Goal: Task Accomplishment & Management: Complete application form

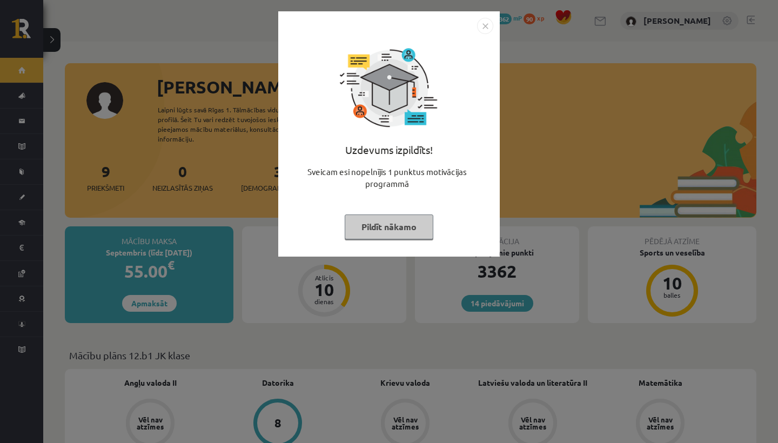
click at [377, 229] on button "Pildīt nākamo" at bounding box center [389, 226] width 89 height 25
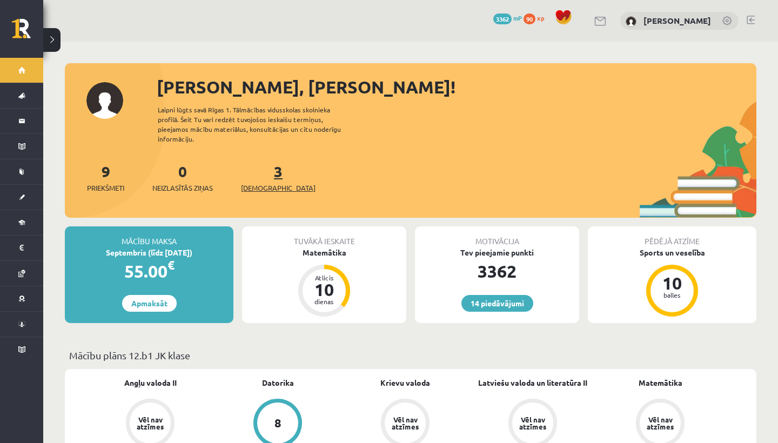
click at [257, 183] on span "[DEMOGRAPHIC_DATA]" at bounding box center [278, 188] width 75 height 11
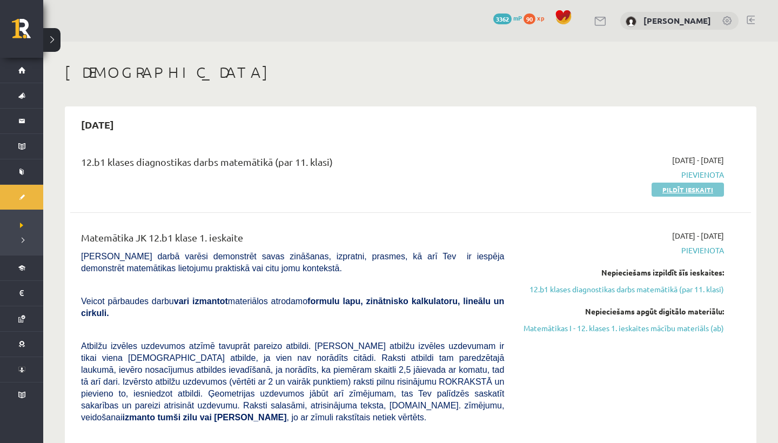
click at [695, 189] on link "Pildīt ieskaiti" at bounding box center [687, 190] width 72 height 14
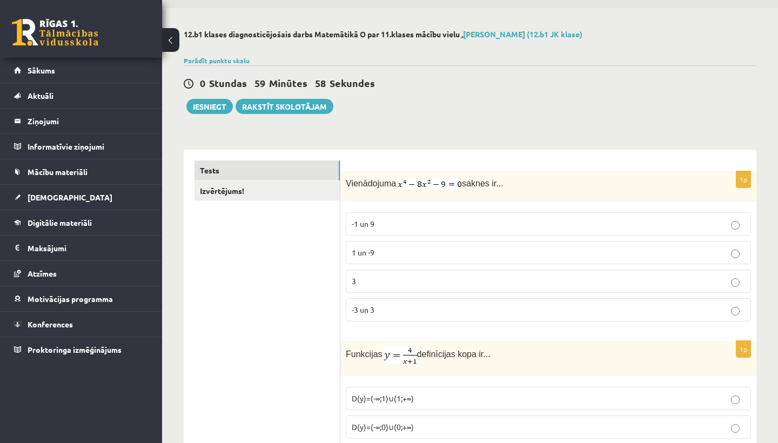
scroll to position [33, 0]
click at [267, 190] on link "Izvērtējums!" at bounding box center [266, 191] width 145 height 20
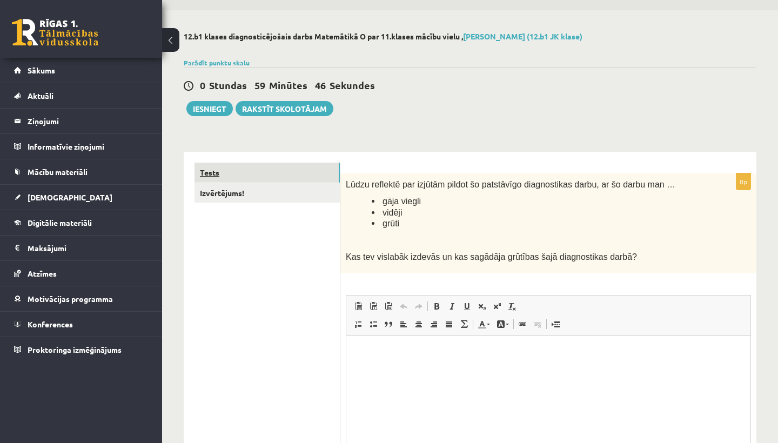
scroll to position [0, 0]
click at [290, 177] on link "Tests" at bounding box center [266, 173] width 145 height 20
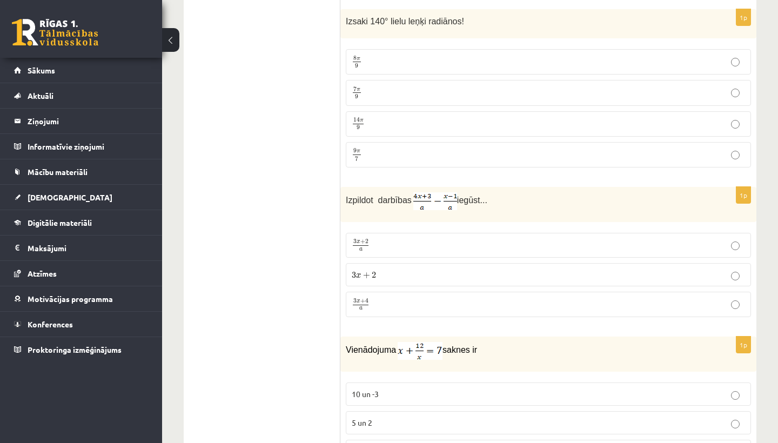
scroll to position [758, 0]
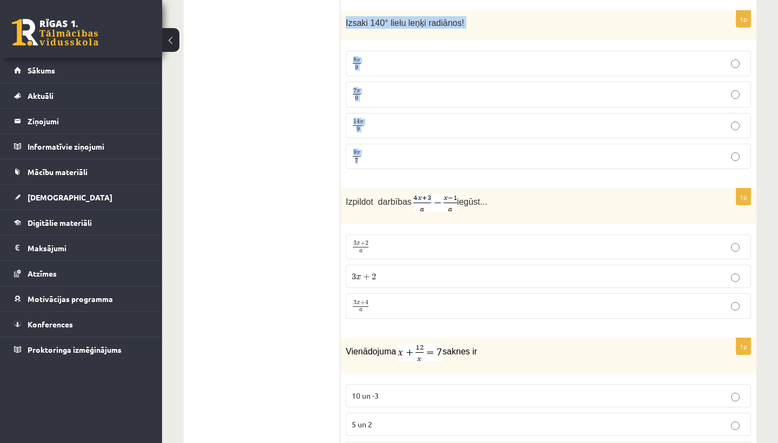
drag, startPoint x: 346, startPoint y: 19, endPoint x: 388, endPoint y: 160, distance: 146.6
click at [388, 160] on div "1p Izsaki 140° lielu leņķi radiānos! 8 π 9 8 π 9 7 π 9 7 π 9 14 π 9 14 π 9 9 π …" at bounding box center [548, 94] width 416 height 167
copy div "Izsaki 140° lielu leņķi radiānos! 8 π 9 8 π 9 7 π 9 7 π 9 14 π 9 14 π 9 9 π 7"
click at [374, 100] on p "7 π 9 7 π 9" at bounding box center [548, 95] width 393 height 14
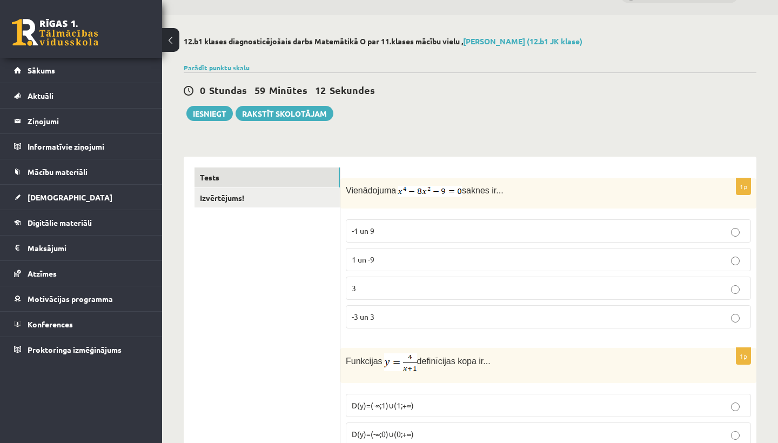
scroll to position [37, 0]
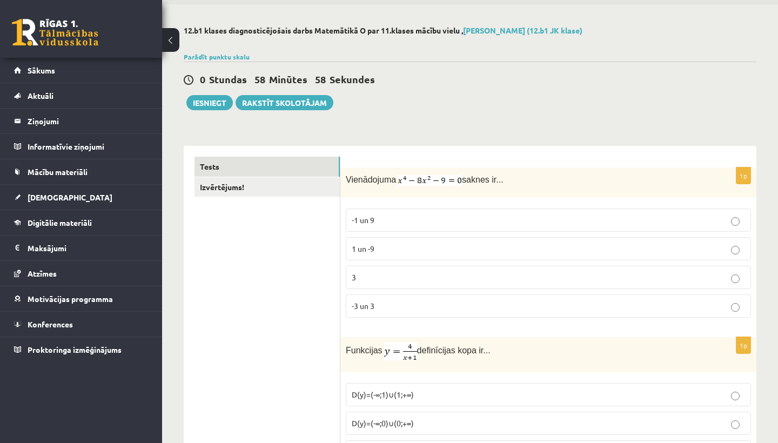
click at [381, 277] on p "3" at bounding box center [548, 277] width 393 height 11
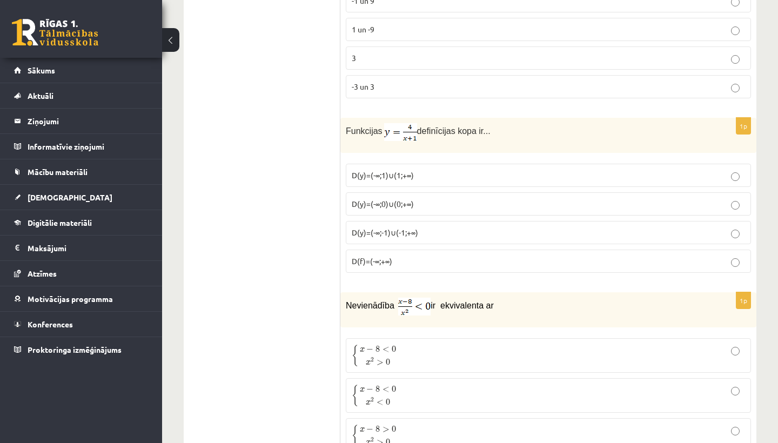
scroll to position [257, 0]
click at [461, 90] on p "-3 un 3" at bounding box center [548, 85] width 393 height 11
click at [382, 256] on span "D(f)=(-∞;+∞)" at bounding box center [372, 261] width 41 height 10
click at [386, 236] on span "D(y)=(-∞;-1)∪(-1;+∞)" at bounding box center [385, 232] width 66 height 10
click at [392, 204] on span "D(y)=(-∞;0)∪(0;+∞)" at bounding box center [383, 203] width 62 height 10
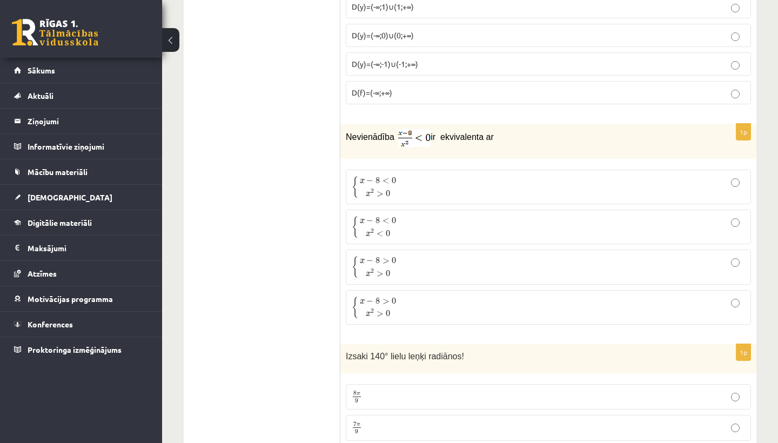
scroll to position [429, 0]
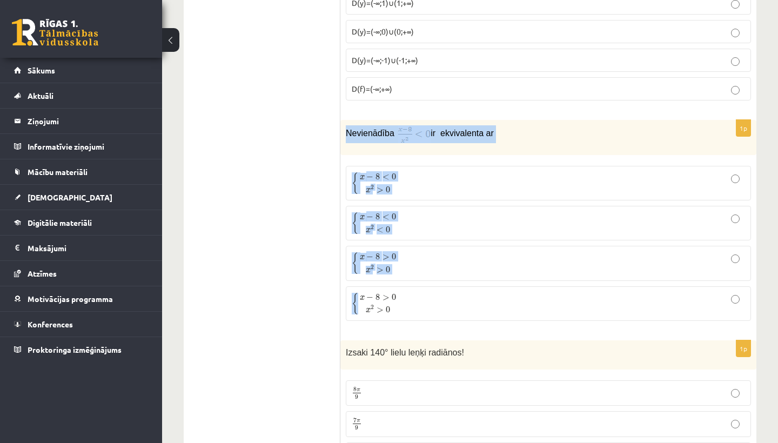
drag, startPoint x: 345, startPoint y: 130, endPoint x: 415, endPoint y: 305, distance: 188.4
click at [415, 305] on div "1p Nevienādība ir ekvivalenta ar { x − 8 < 0 x 2 > 0 { x − 8 < 0 x 2 > 0 { x − …" at bounding box center [548, 225] width 416 height 210
copy div "Nevienādība ir ekvivalenta ar { x − 8 < 0 x 2 > 0 { x − 8 < 0 x 2 > 0 { x − 8 <…"
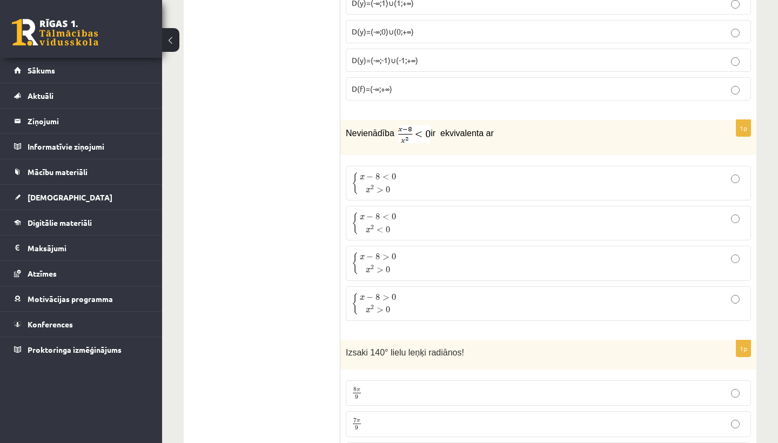
click at [446, 162] on fieldset "{ x − 8 < 0 x 2 > 0 { x − 8 < 0 x 2 > 0 { x − 8 < 0 x 2 < 0 { x − 8 < 0 x 2 < 0…" at bounding box center [548, 242] width 405 height 164
click at [419, 135] on img at bounding box center [414, 134] width 32 height 18
drag, startPoint x: 397, startPoint y: 133, endPoint x: 432, endPoint y: 135, distance: 34.6
click at [433, 138] on p "Nevienādība ir ekvivalenta ar" at bounding box center [521, 134] width 351 height 18
click at [416, 137] on img at bounding box center [414, 134] width 32 height 18
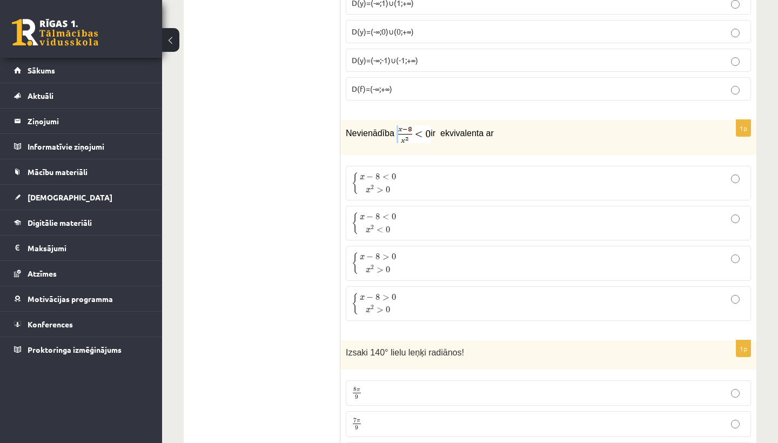
drag, startPoint x: 400, startPoint y: 129, endPoint x: 433, endPoint y: 139, distance: 34.7
click at [433, 139] on p "Nevienādība ir ekvivalenta ar" at bounding box center [521, 134] width 351 height 18
copy p
drag, startPoint x: 401, startPoint y: 135, endPoint x: 421, endPoint y: 137, distance: 20.6
click at [421, 137] on p "Nevienādība ir ekvivalenta ar" at bounding box center [521, 134] width 351 height 18
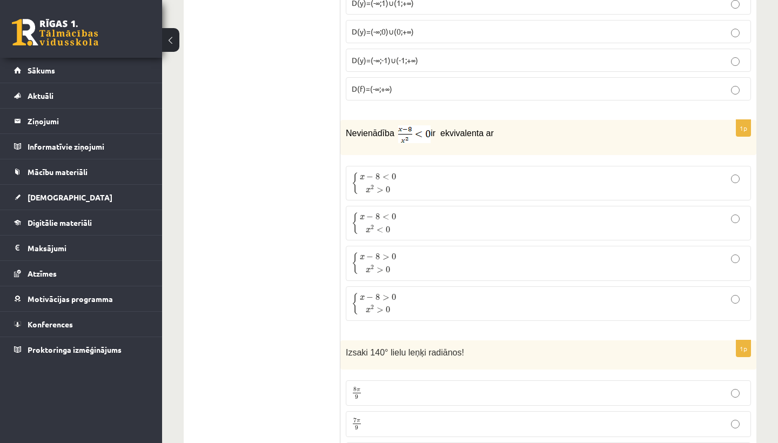
drag, startPoint x: 432, startPoint y: 137, endPoint x: 408, endPoint y: 141, distance: 24.1
click at [391, 190] on span "x 2 > 0" at bounding box center [378, 188] width 37 height 11
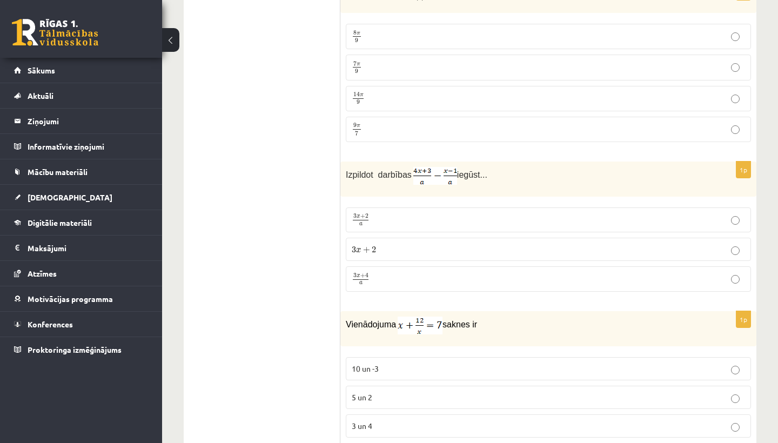
scroll to position [805, 0]
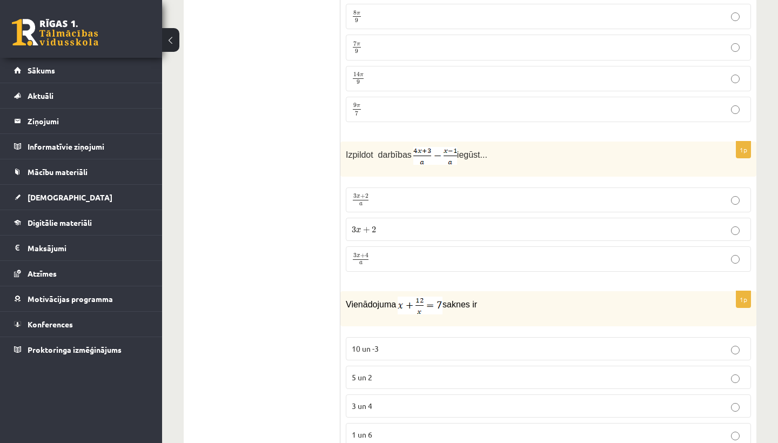
click at [484, 197] on p "3 x + 2 a 3 x + 2 a" at bounding box center [548, 199] width 393 height 13
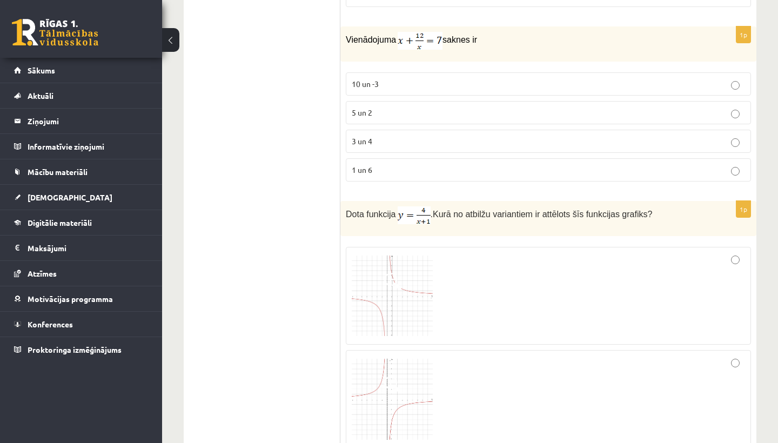
scroll to position [1071, 0]
click at [458, 139] on p "3 un 4" at bounding box center [548, 140] width 393 height 11
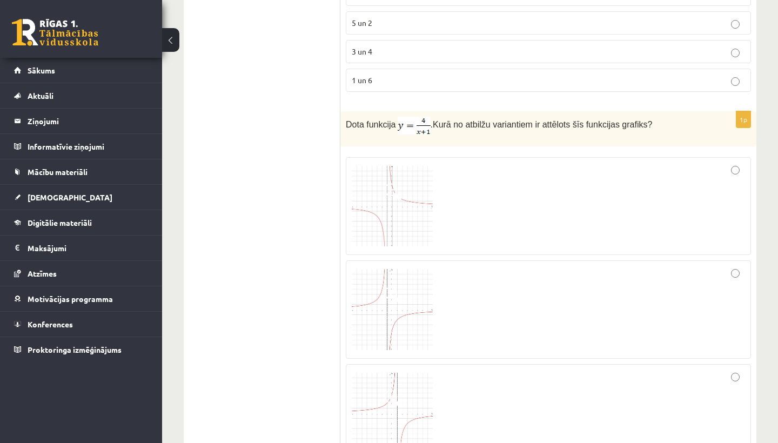
click img
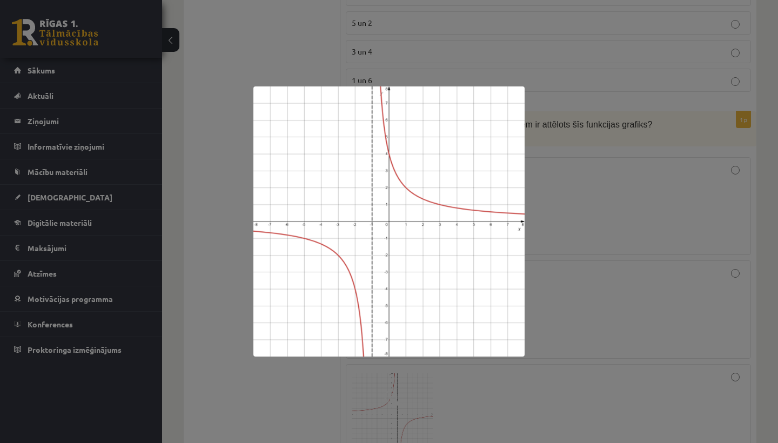
click div
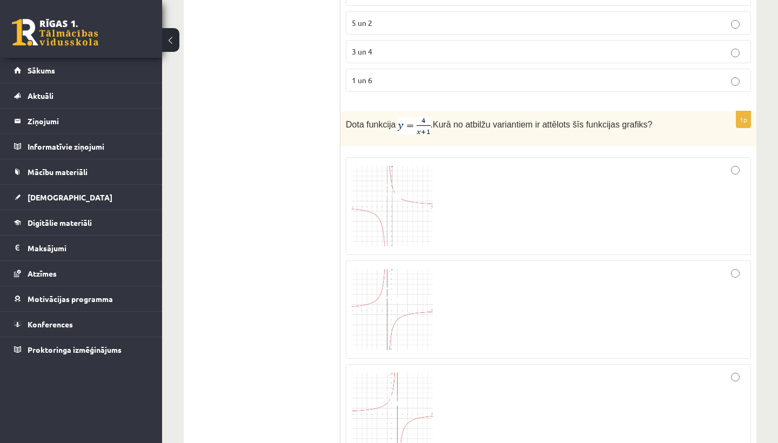
click img
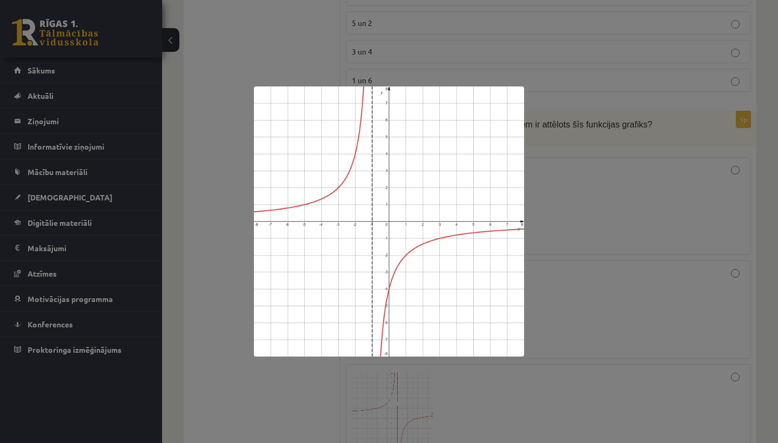
click div
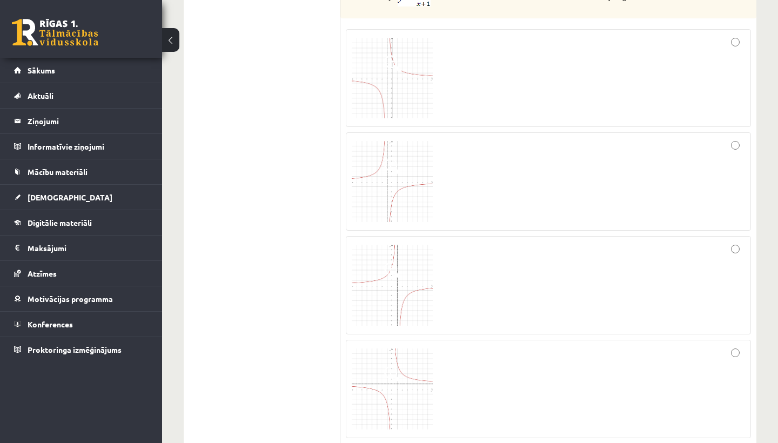
scroll to position [1289, 0]
click img
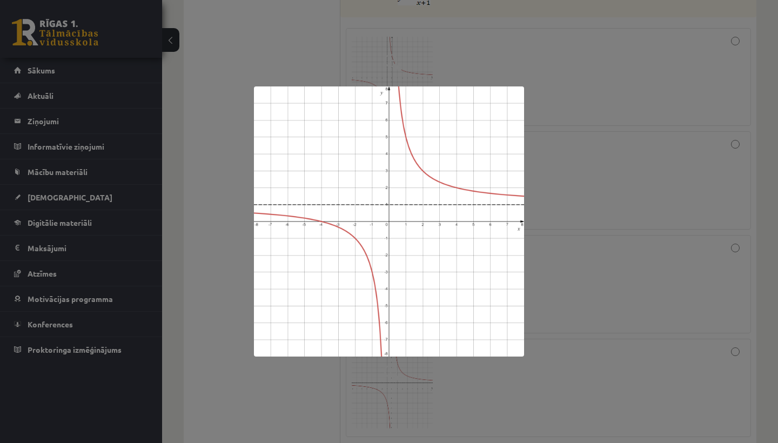
click div
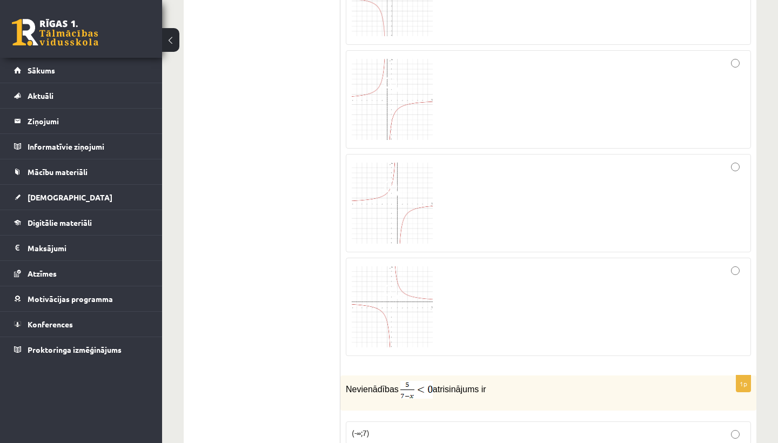
scroll to position [1371, 0]
click div
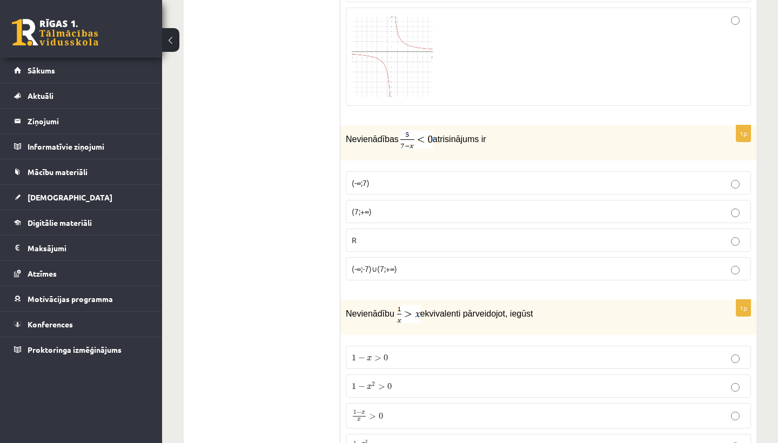
scroll to position [1629, 0]
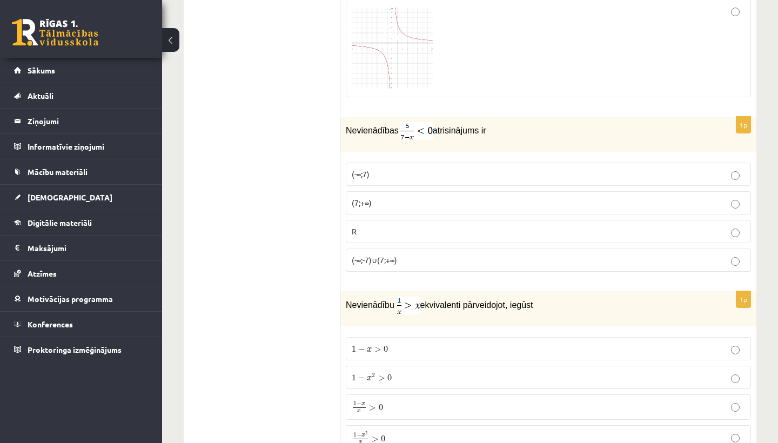
click label "(7;+∞)"
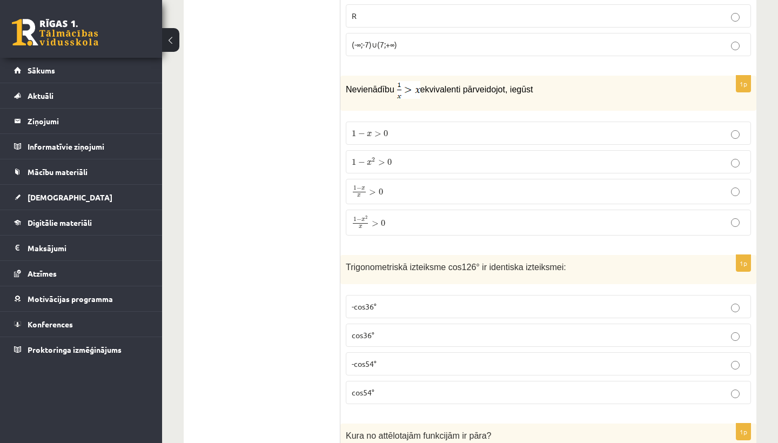
scroll to position [1866, 0]
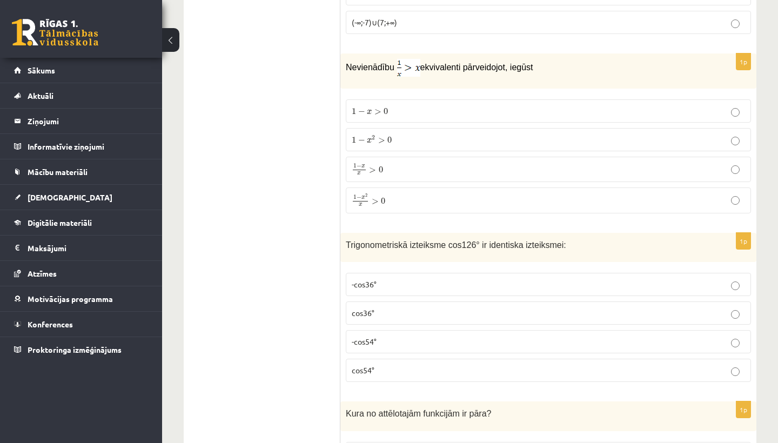
click label "1 − x x > 0 1 − x x > 0"
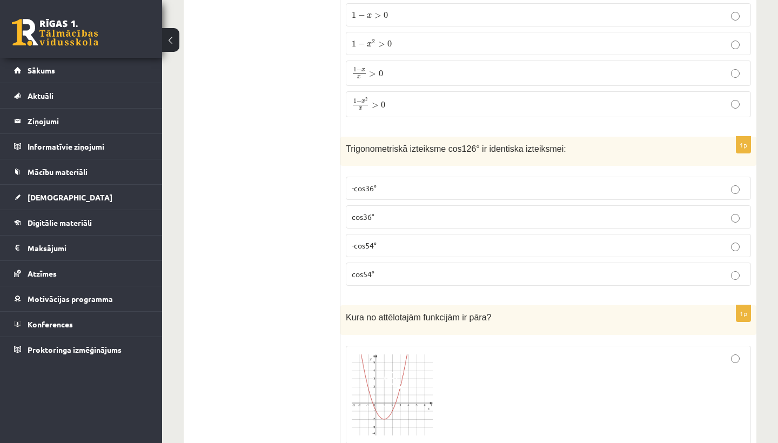
scroll to position [1961, 0]
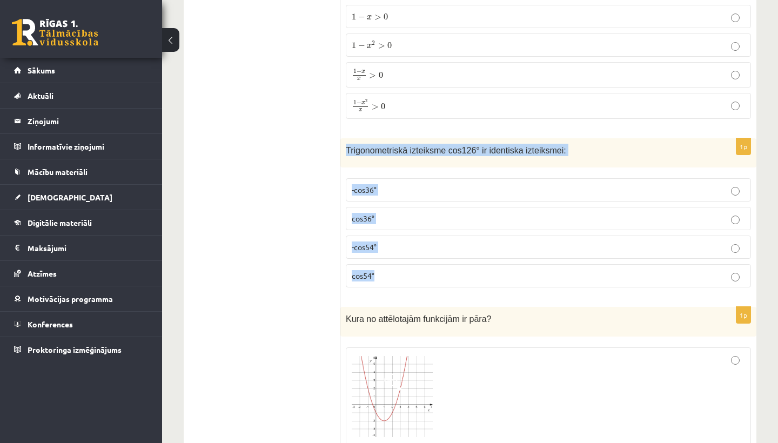
drag, startPoint x: 344, startPoint y: 146, endPoint x: 400, endPoint y: 276, distance: 141.3
click div "1p Trigonometriskā izteiksme cos126° ir identiska izteiksmei: -cos36° cos36° -c…"
copy div "Trigonometriskā izteiksme cos126° ir identiska izteiksmei: -cos36° cos36° -cos5…"
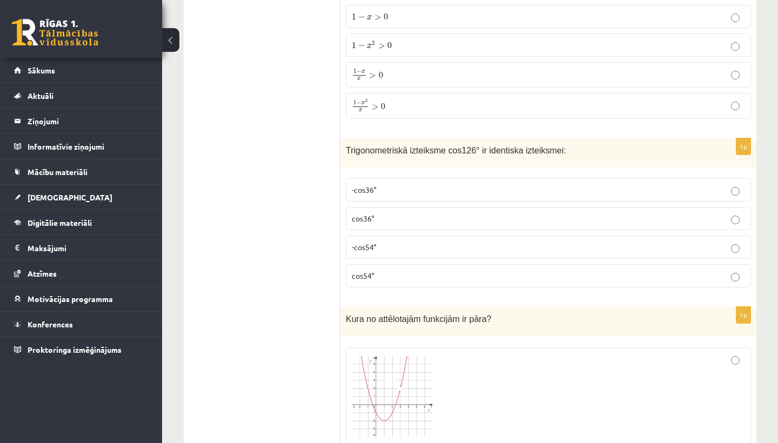
click ul "Tests Izvērtējums!"
click p "cos54°"
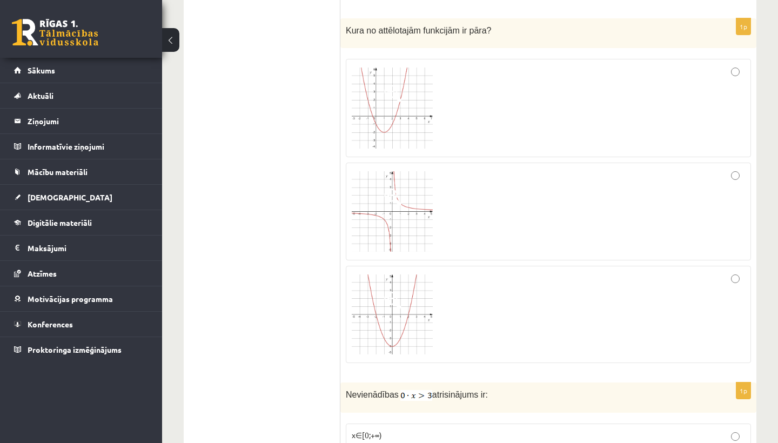
scroll to position [2252, 0]
click div
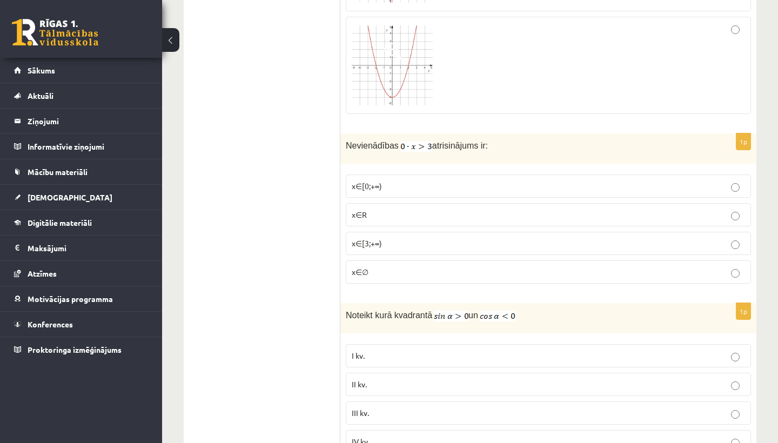
scroll to position [2502, 0]
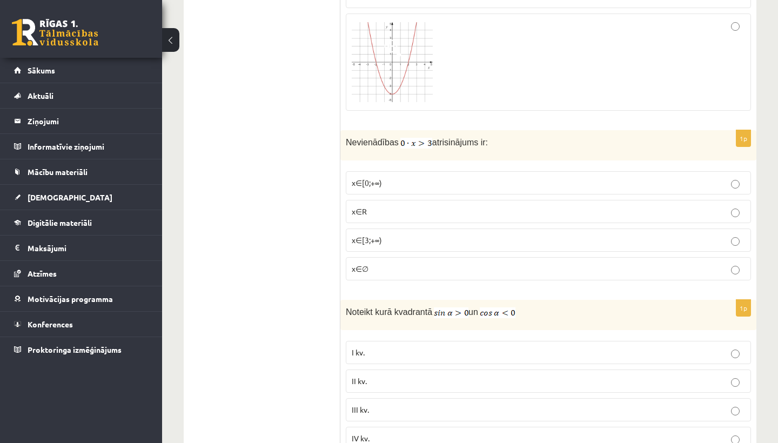
click p "x∈∅"
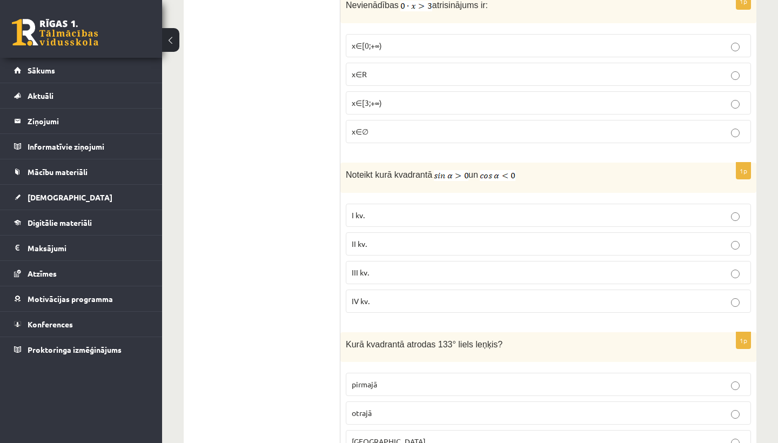
scroll to position [2639, 0]
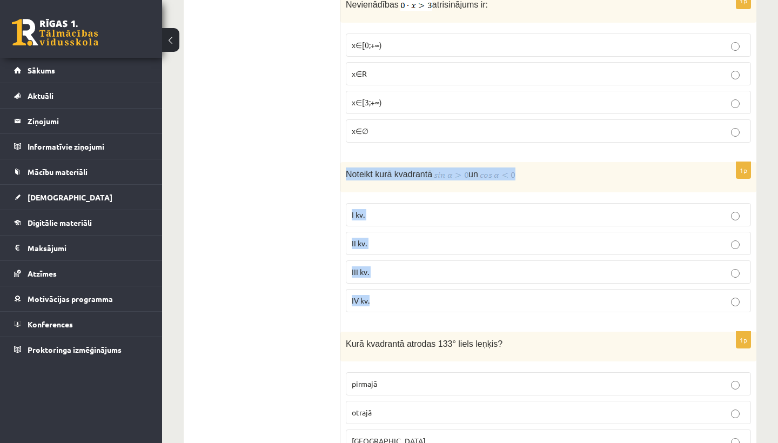
drag, startPoint x: 346, startPoint y: 174, endPoint x: 399, endPoint y: 304, distance: 140.0
click div "1p Noteikt kurā kvadrantā un I kv. II kv. III kv. IV kv."
copy div "Noteikt kurā kvadrantā un I kv. II kv. III kv. IV kv."
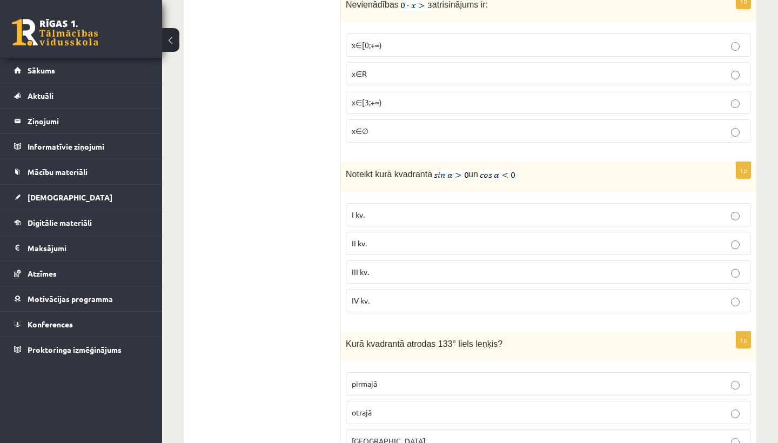
click p "II kv."
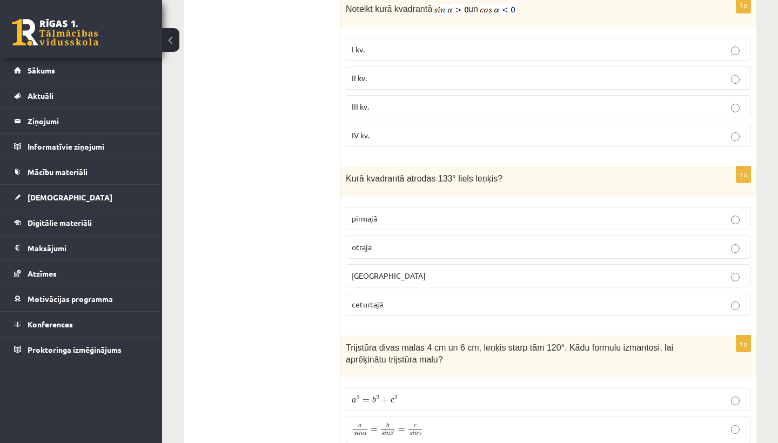
scroll to position [2806, 0]
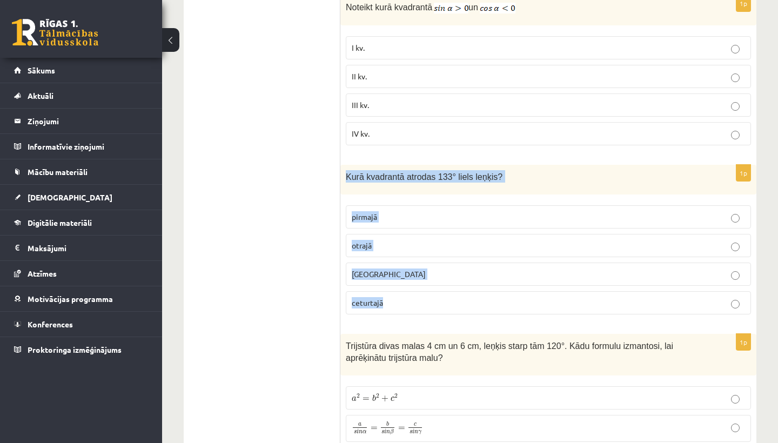
drag, startPoint x: 346, startPoint y: 173, endPoint x: 392, endPoint y: 301, distance: 136.0
click div "1p Kurā kvadrantā atrodas 133° liels leņķis? pirmajā otrajā trešajā ceturtajā"
copy div "Kurā kvadrantā atrodas 133° liels leņķis? pirmajā otrajā trešajā ceturtajā"
click p "otrajā"
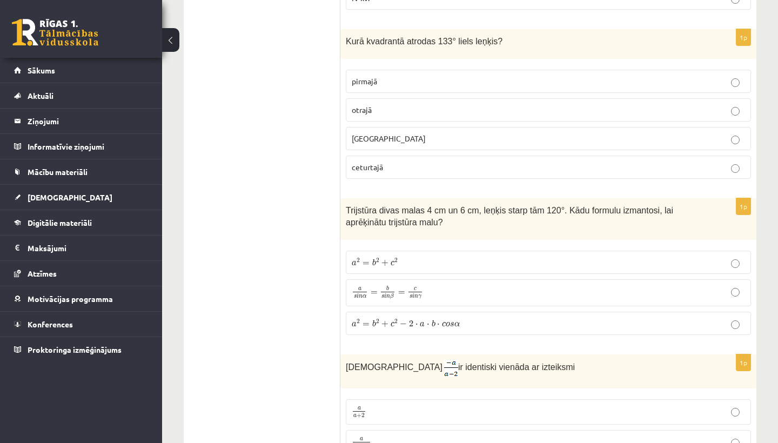
scroll to position [2945, 0]
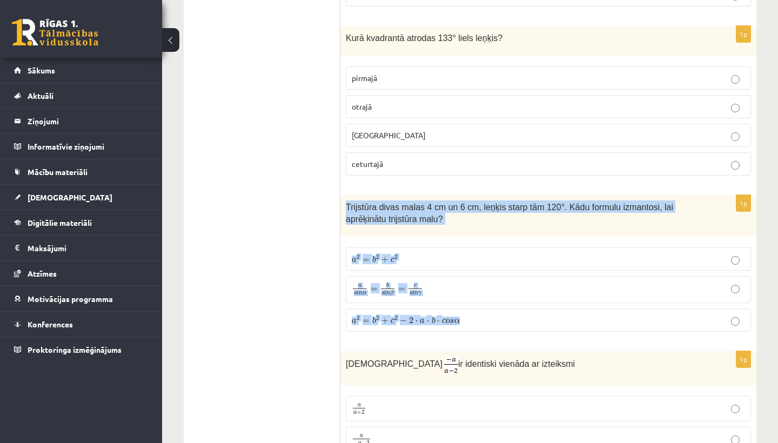
drag, startPoint x: 345, startPoint y: 204, endPoint x: 487, endPoint y: 321, distance: 184.3
click div "1p Trijstūra divas malas 4 cm un 6 cm, leņķis starp tām 120°. Kādu formulu izma…"
copy div "Trijstūra divas malas 4 cm un 6 cm, leņķis starp tām 120°. Kādu formulu izmanto…"
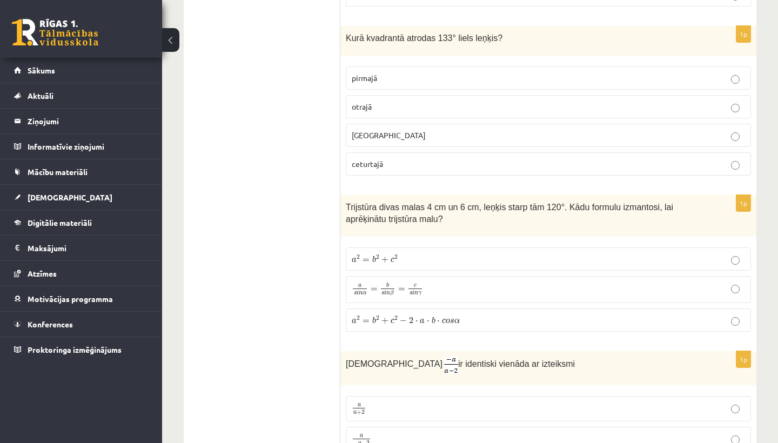
click p "a 2 = b 2 + c 2 − 2 ⋅ a ⋅ b ⋅ c o s α a 2 = b 2 + c 2 − 2 ⋅ a ⋅ b ⋅ c o s α"
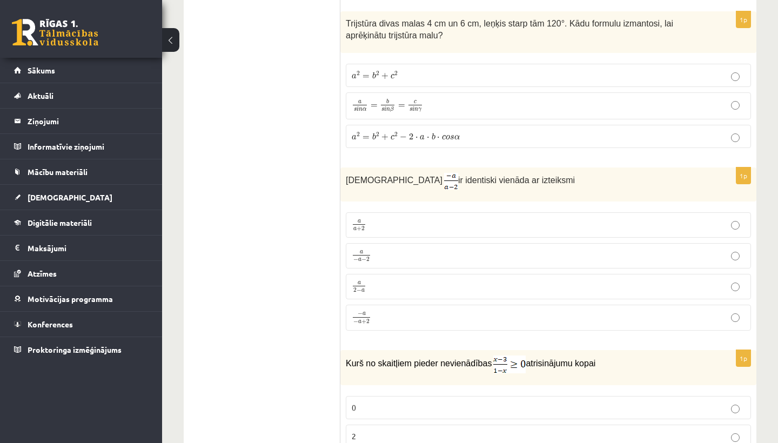
scroll to position [3129, 0]
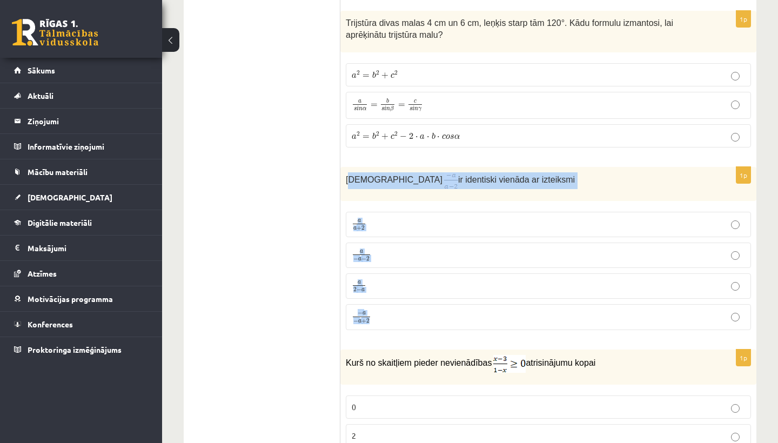
drag, startPoint x: 348, startPoint y: 177, endPoint x: 391, endPoint y: 310, distance: 139.6
click div "1p Izteiksme ir identiski vienāda ar izteiksmi a a + 2 a a + 2 a − a − 2 a − a …"
copy div "zteiksme ir identiski vienāda ar izteiksmi a a + 2 a a + 2 a − a − 2 a − a − 2 …"
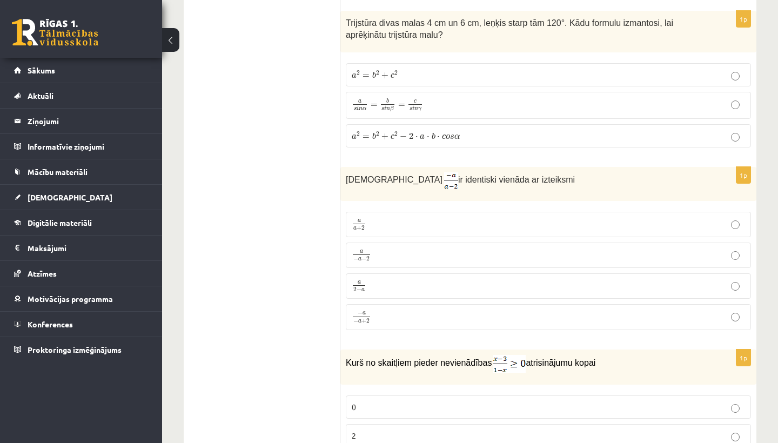
click div "1p Trijstūra divas malas 4 cm un 6 cm, leņķis starp tām 120°. Kādu formulu izma…"
click form "1p Vienādojuma saknes ir... -1 un 9 1 un -9 3 -3 un 3 1p Funkcijas definīcijas …"
click p "a 2 − a a 2 − a"
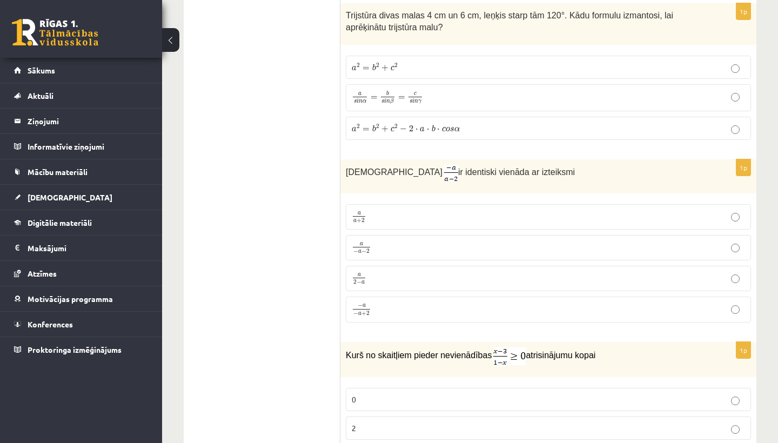
scroll to position [3140, 0]
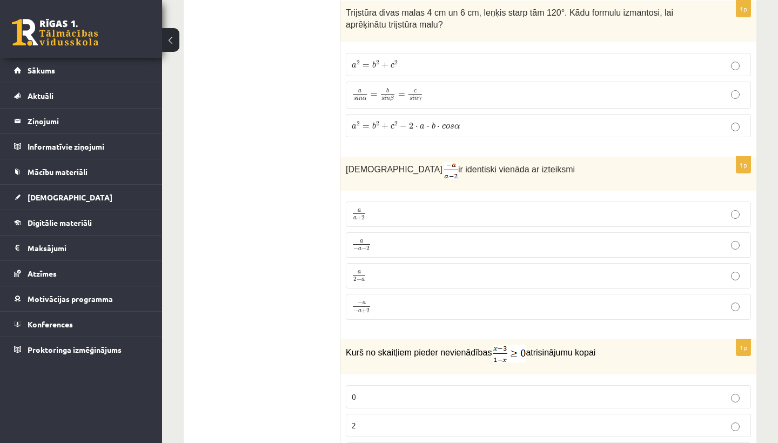
click p "a − a − 2 a − a − 2"
click p "a 2 − a a 2 − a"
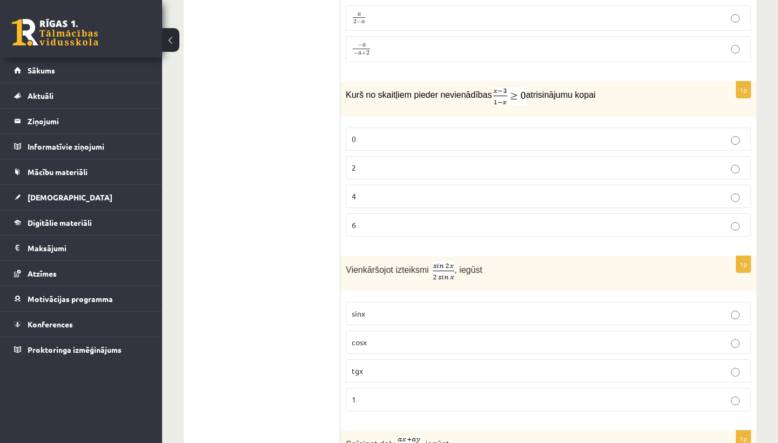
scroll to position [3407, 0]
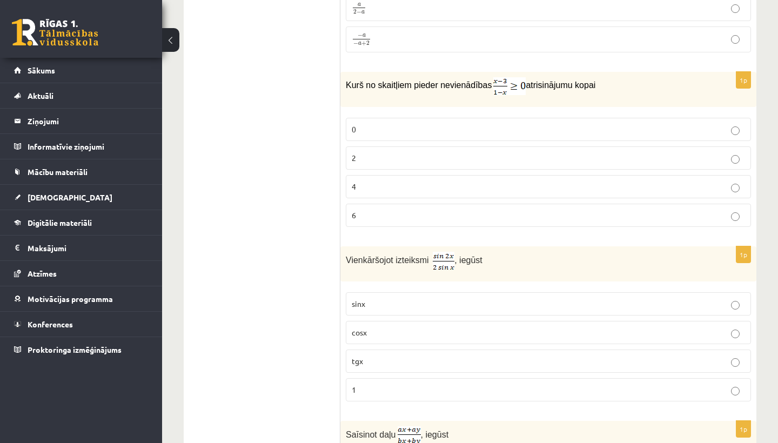
click p "0"
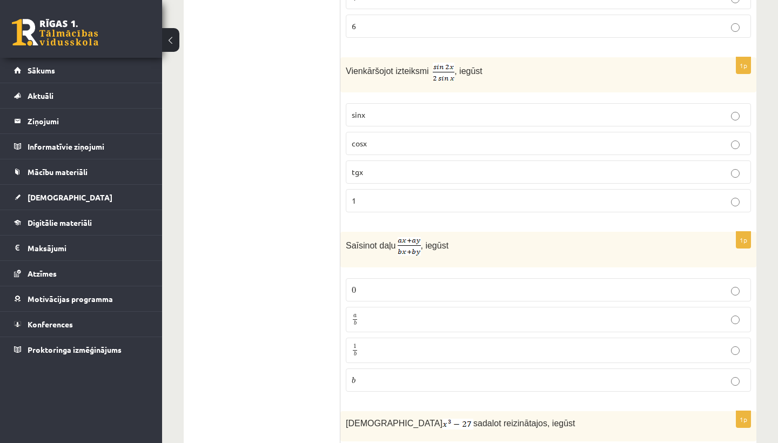
scroll to position [3603, 0]
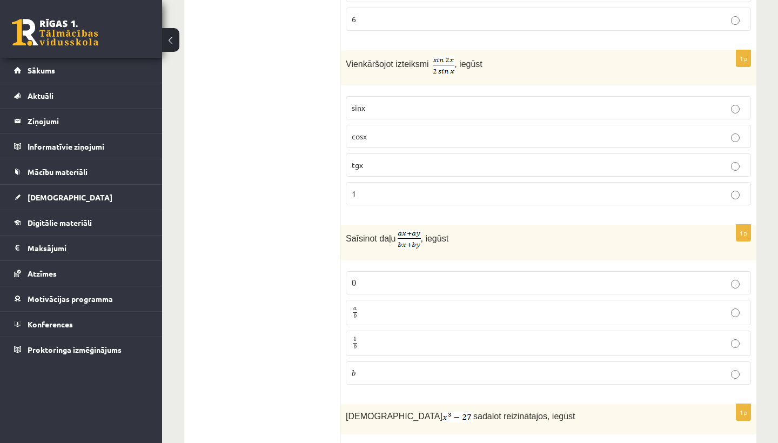
click p "cosx"
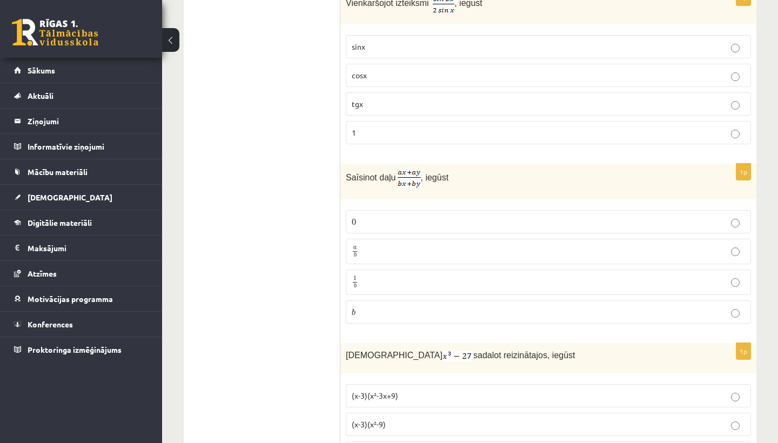
scroll to position [3667, 0]
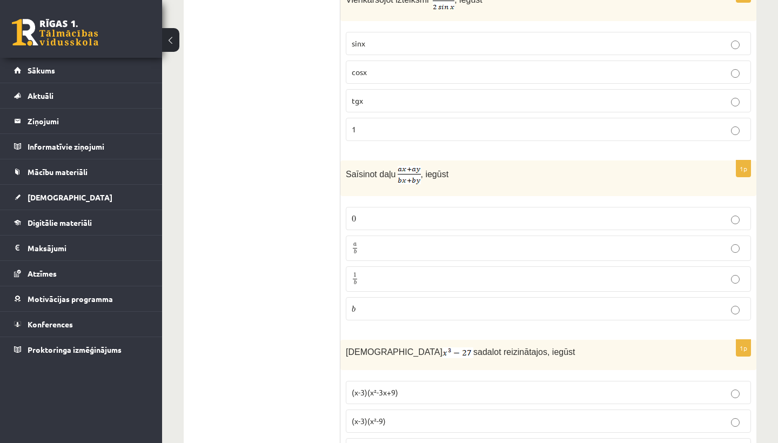
click p "a b a b"
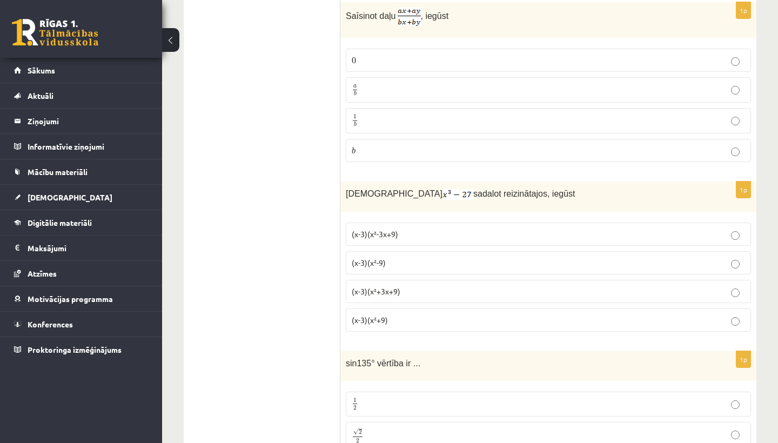
scroll to position [3827, 0]
click p "(x-3)(x²-3x+9)"
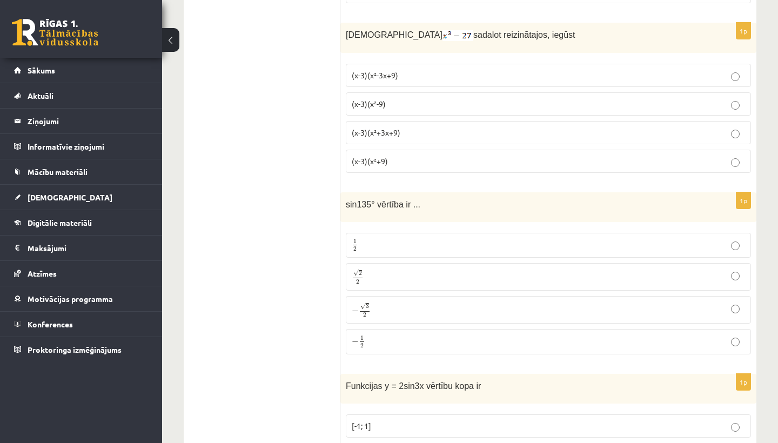
scroll to position [3986, 0]
click p "√ 2 2 2 2"
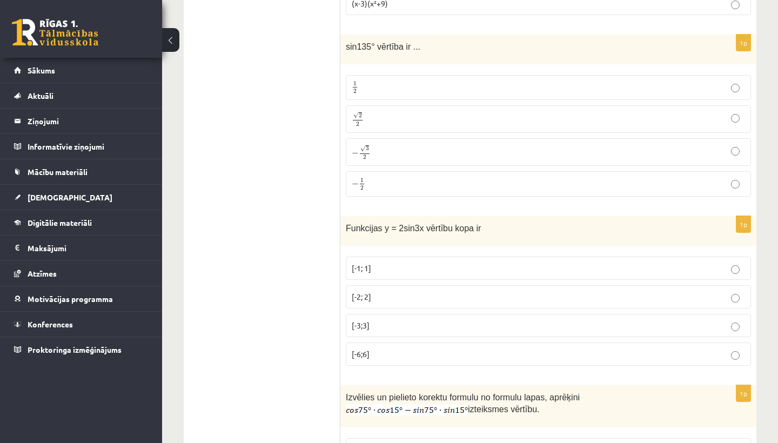
scroll to position [4149, 0]
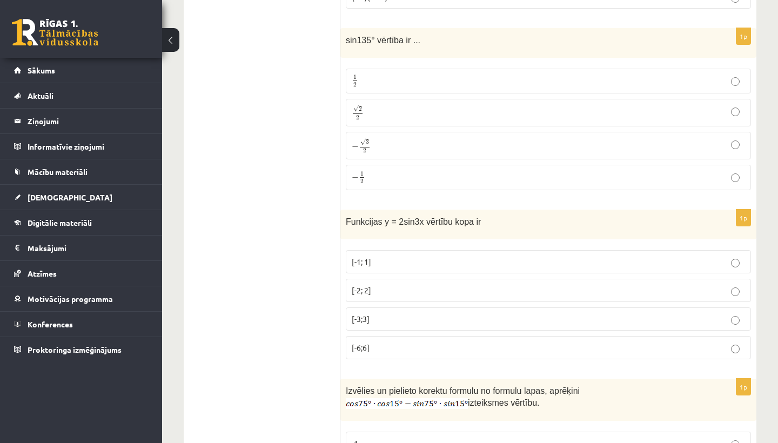
click p "[-2; 2]"
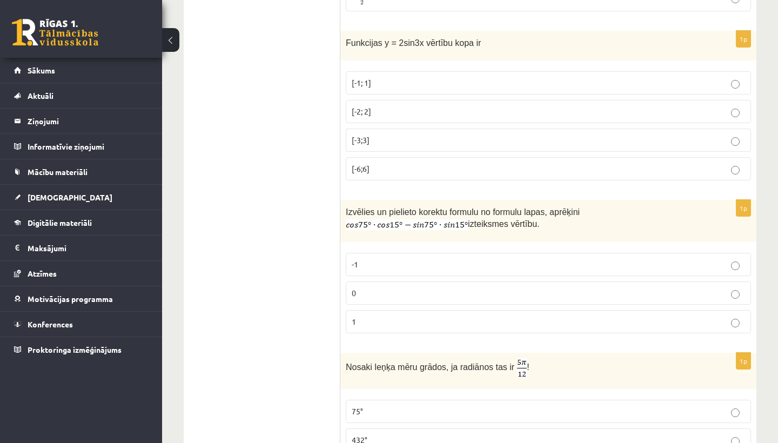
scroll to position [4328, 0]
click p "-1"
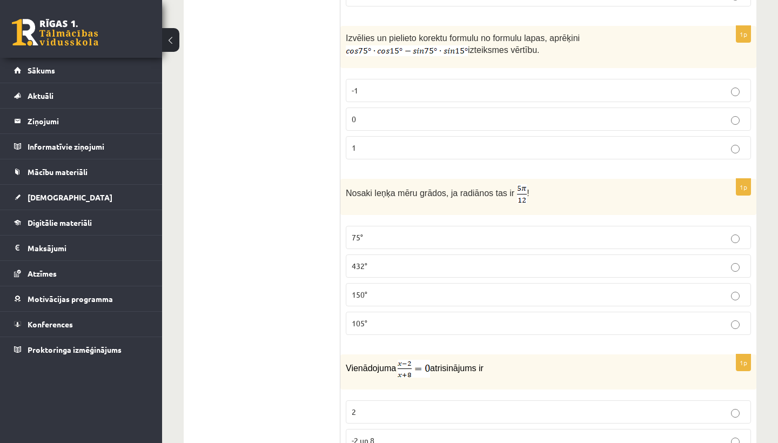
scroll to position [4503, 0]
click p "105°"
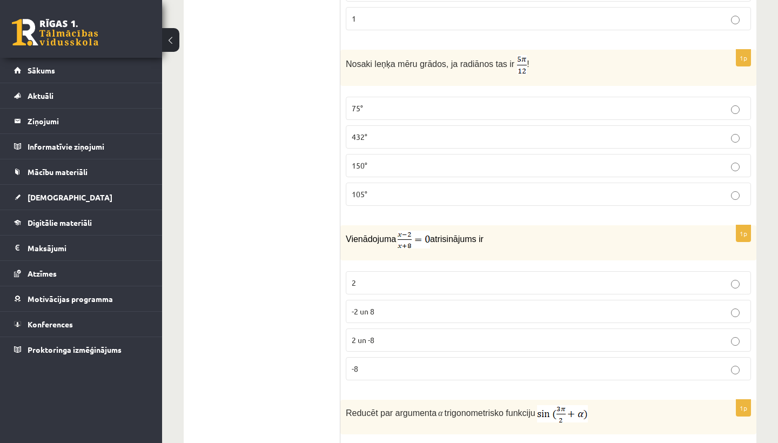
scroll to position [4632, 0]
click p "2"
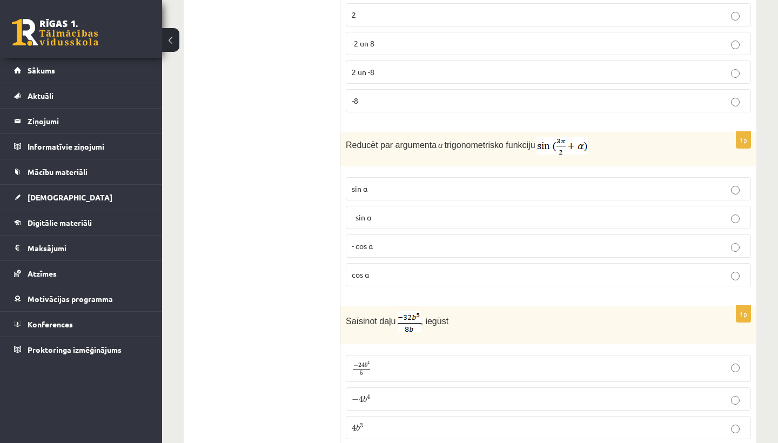
scroll to position [4899, 0]
click p "cos⁡ α"
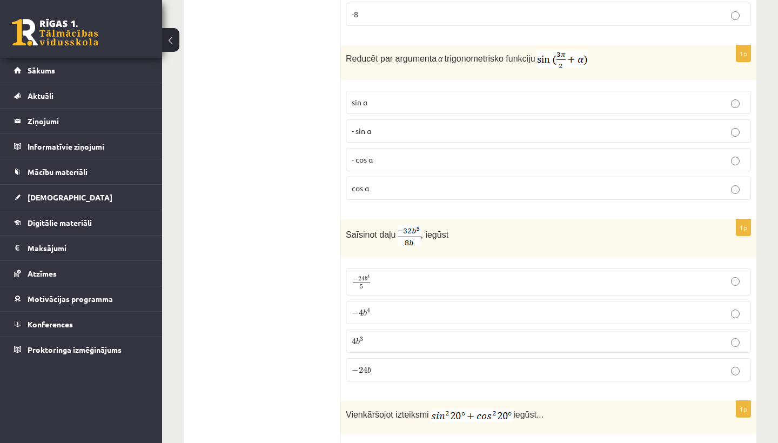
scroll to position [4989, 0]
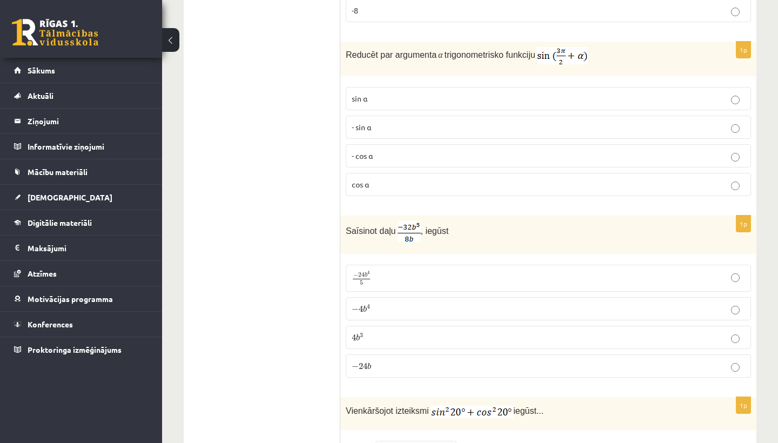
click p "− 4 b 4 − 4 b 4"
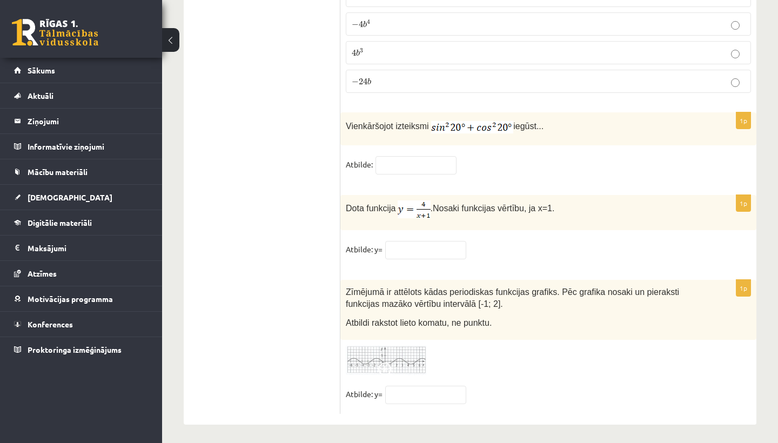
scroll to position [5272, 0]
click input "text"
type input "*"
click input "text"
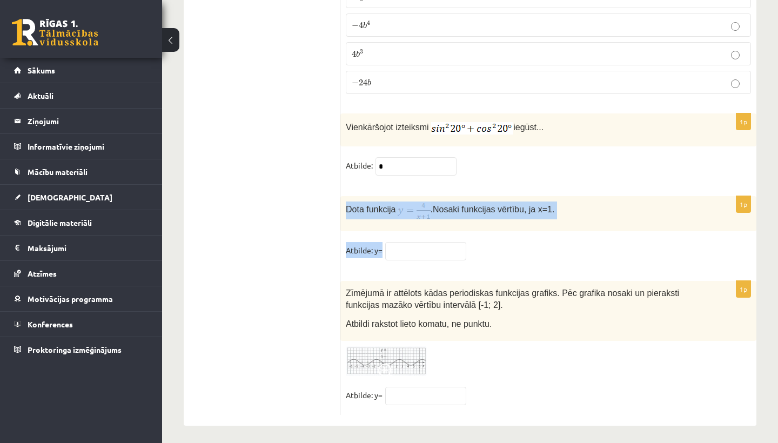
drag, startPoint x: 347, startPoint y: 205, endPoint x: 379, endPoint y: 261, distance: 64.3
copy div "Dota funkcija . Nosaki funkcijas vērtību, ja x=1. Atbilde: y="
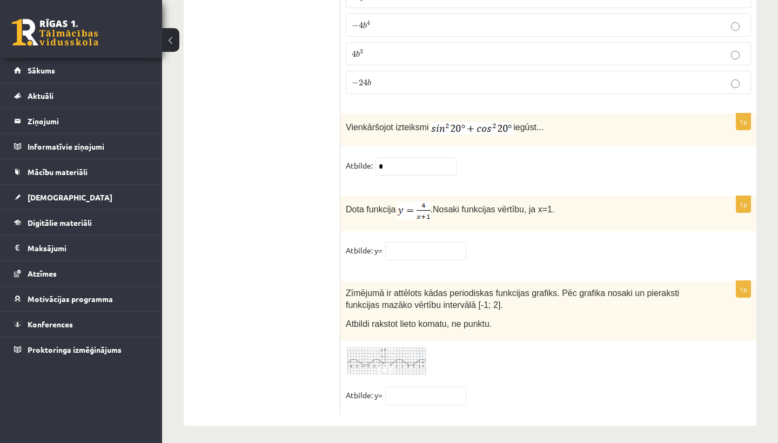
click form "1p Vienādojuma saknes ir... -1 un 9 1 un -9 3 -3 un 3 1p Funkcijas definīcijas …"
click input "text"
type input "*"
click img
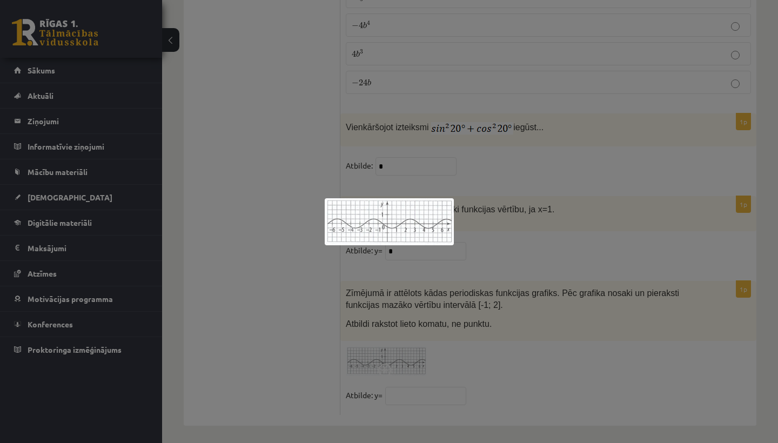
click div
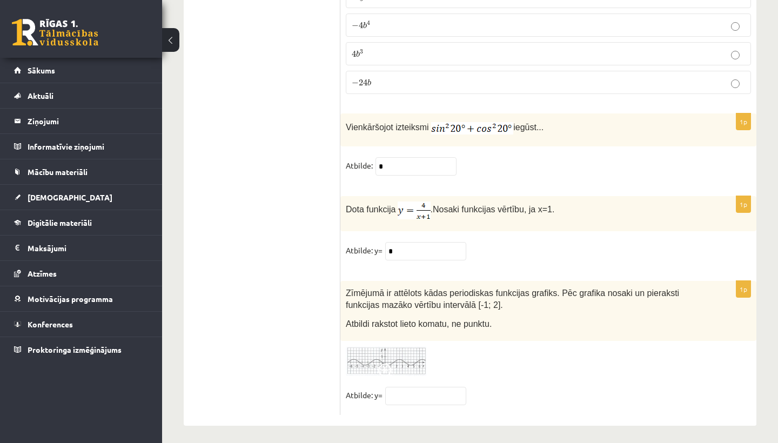
click img
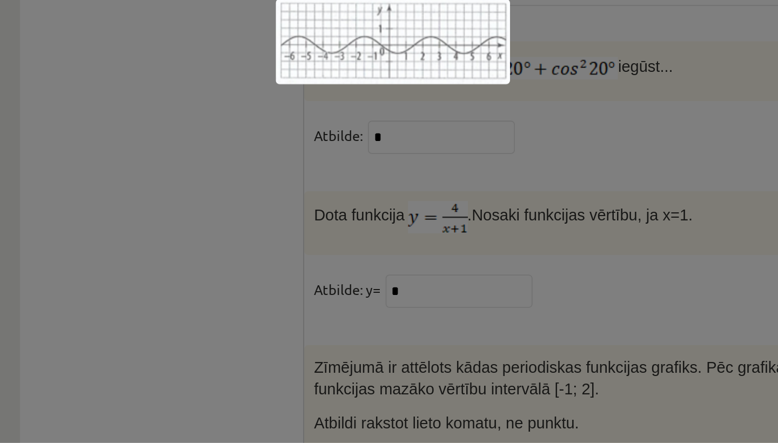
scroll to position [5145, 0]
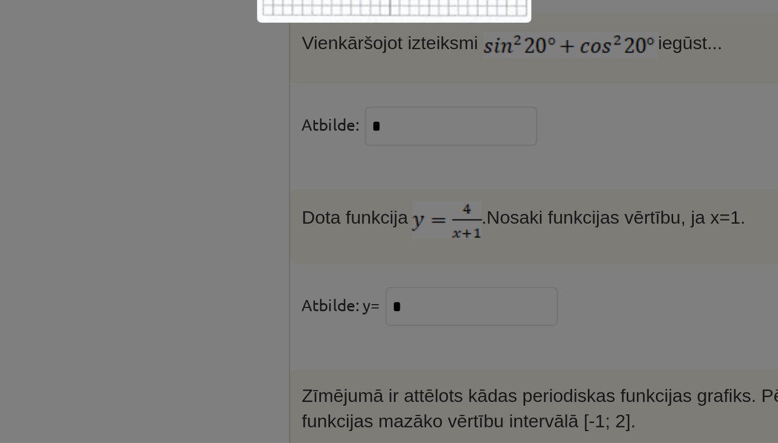
drag, startPoint x: 182, startPoint y: 63, endPoint x: 186, endPoint y: 4, distance: 58.5
click div
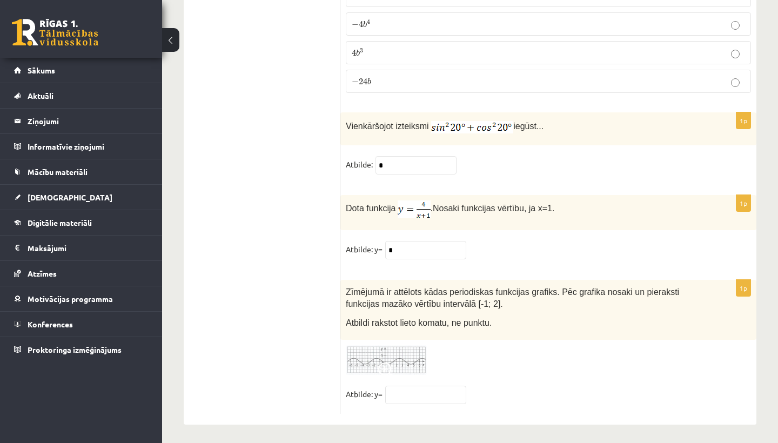
scroll to position [5272, 0]
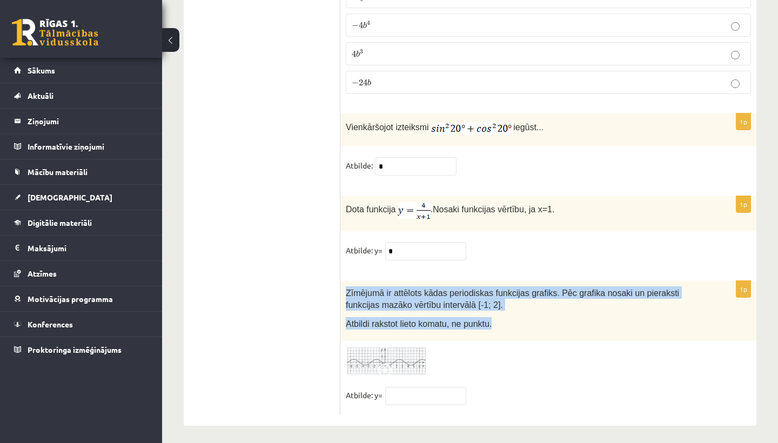
drag, startPoint x: 344, startPoint y: 285, endPoint x: 496, endPoint y: 324, distance: 157.2
click div "Zīmējumā ir attēlots kādas periodiskas funkcijas grafiks. Pēc grafika nosaki un…"
copy div "Zīmējumā ir attēlots kādas periodiskas funkcijas grafiks. Pēc grafika nosaki un…"
click span
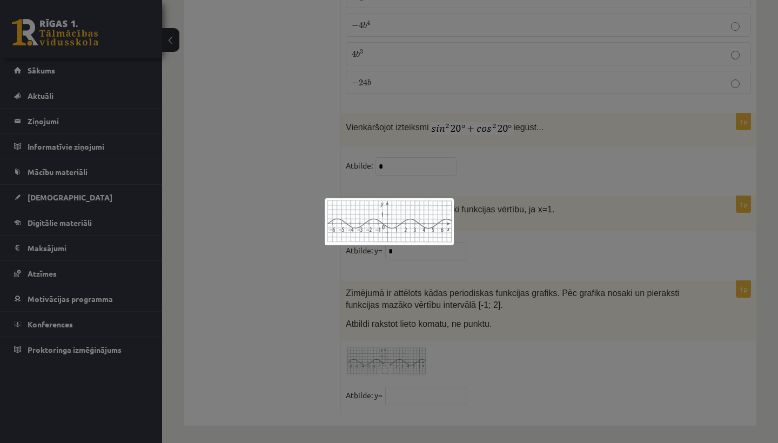
click div
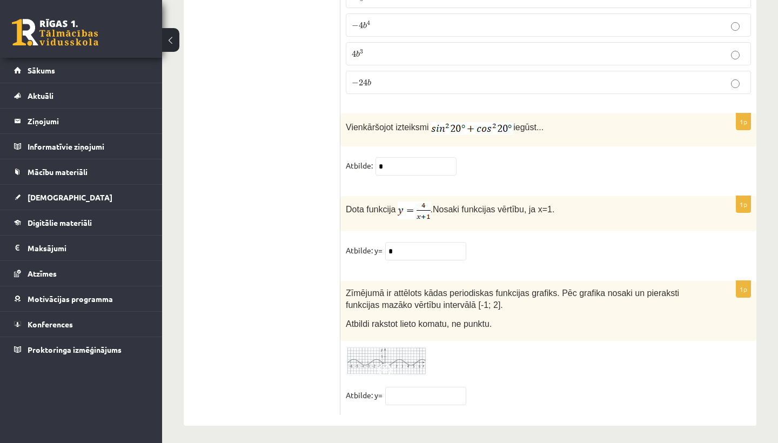
click img
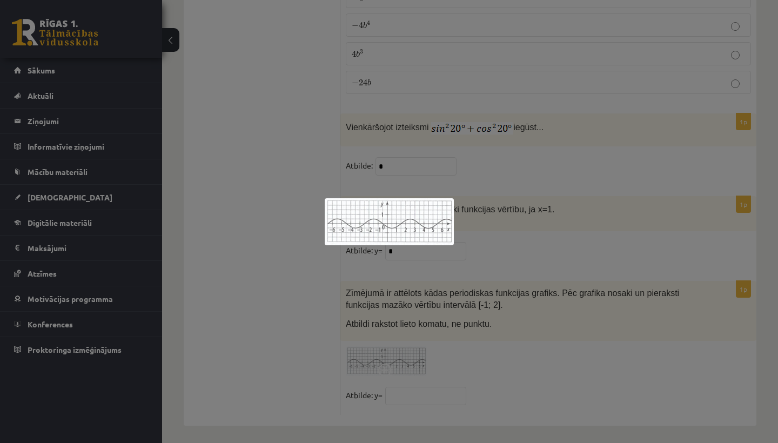
click div
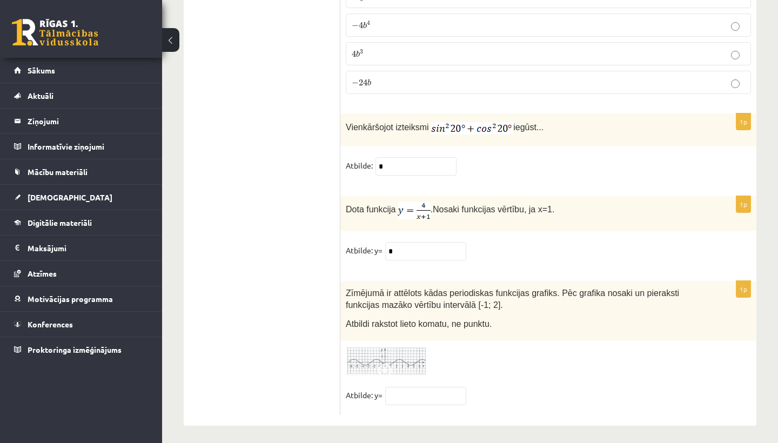
click img
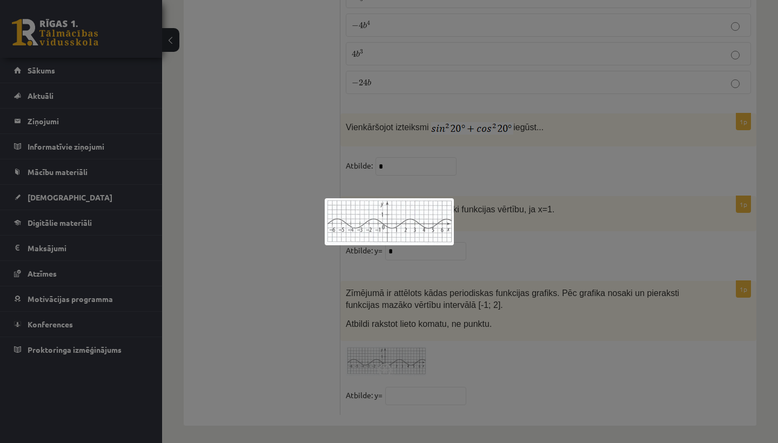
click div
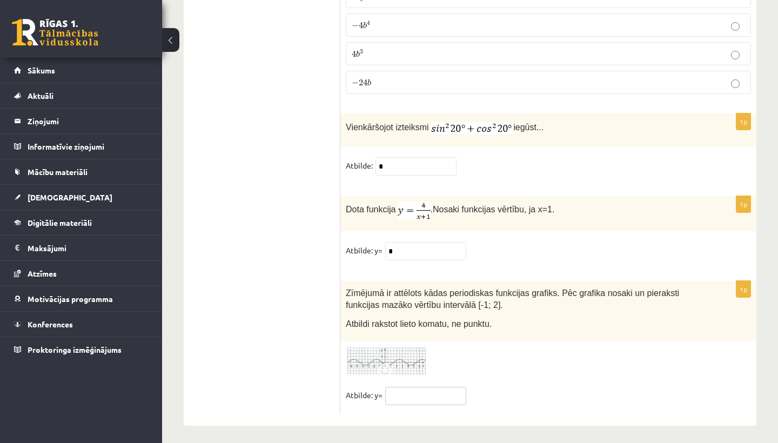
click input "text"
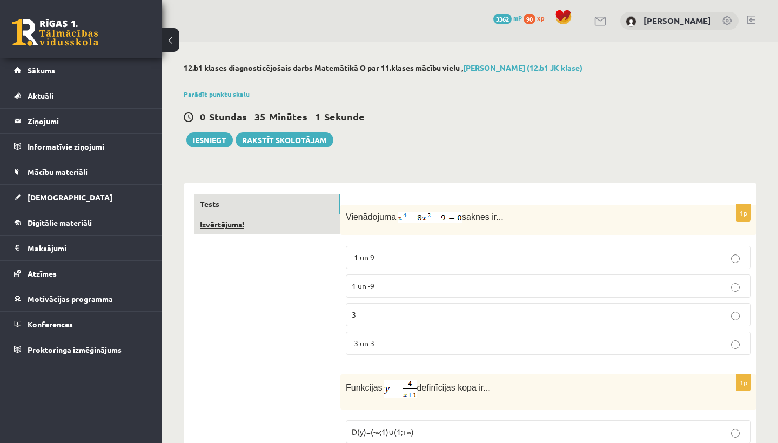
scroll to position [0, 0]
type input "****"
click link "Izvērtējums!"
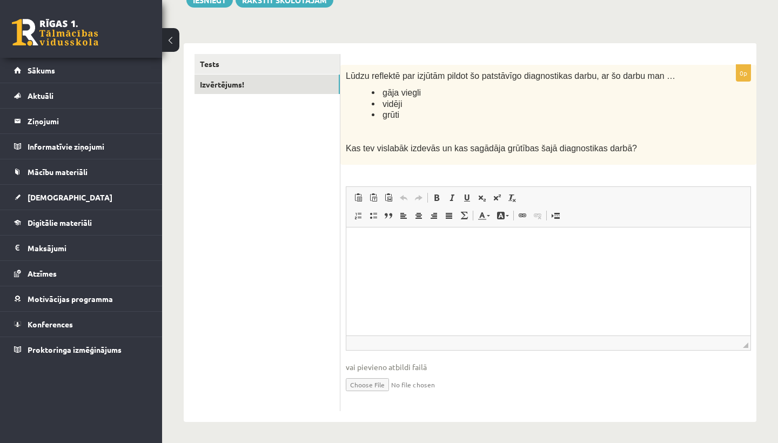
scroll to position [139, 0]
click div "Lūdzu reflektē par izjūtām pildot šo patstāvīgo diagnostikas darbu, ar šo darbu…"
click html
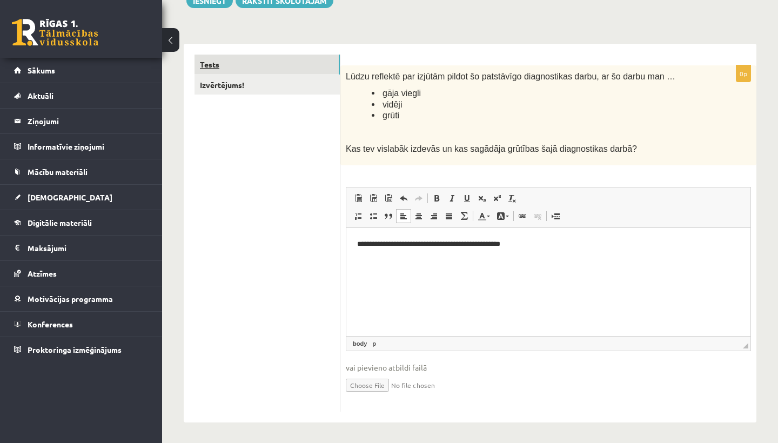
click link "Tests"
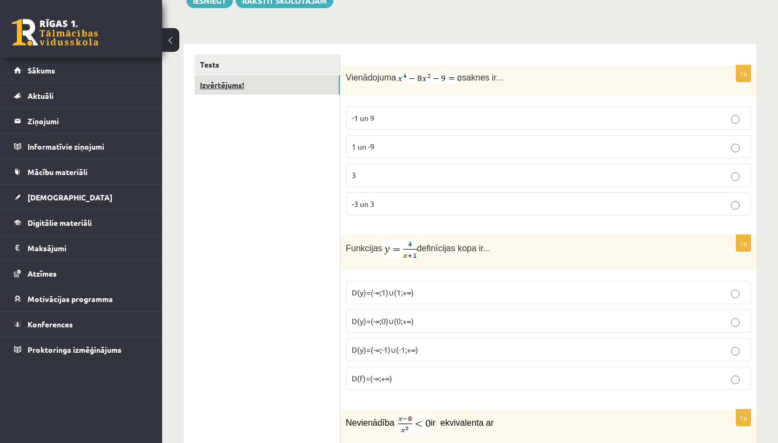
click link "Izvērtējums!"
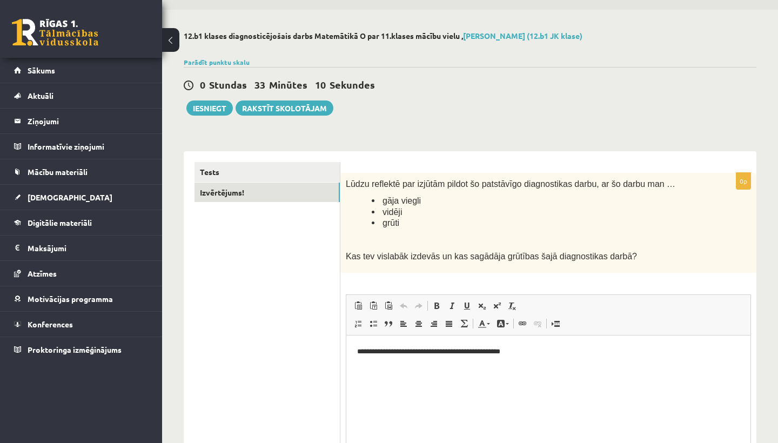
scroll to position [0, 0]
click p "**********"
click button "Iesniegt"
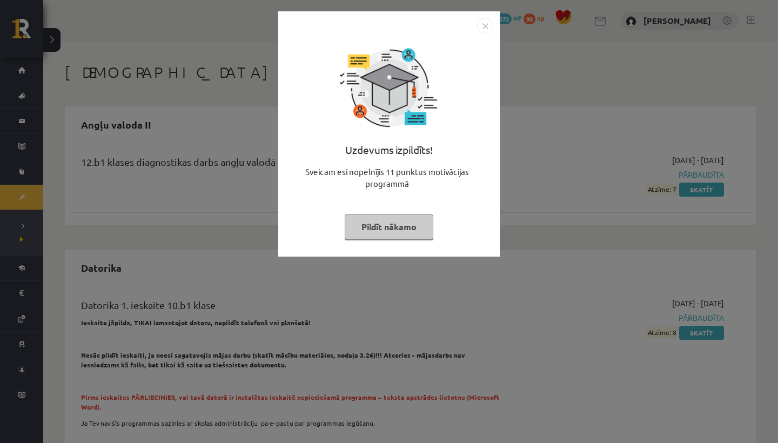
click at [401, 224] on button "Pildīt nākamo" at bounding box center [389, 226] width 89 height 25
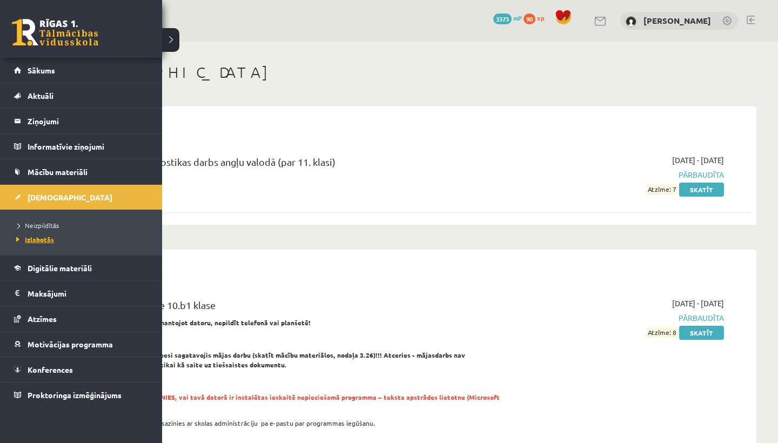
click at [41, 237] on span "Izlabotās" at bounding box center [34, 239] width 41 height 9
click at [44, 224] on span "Neizpildītās" at bounding box center [36, 225] width 45 height 9
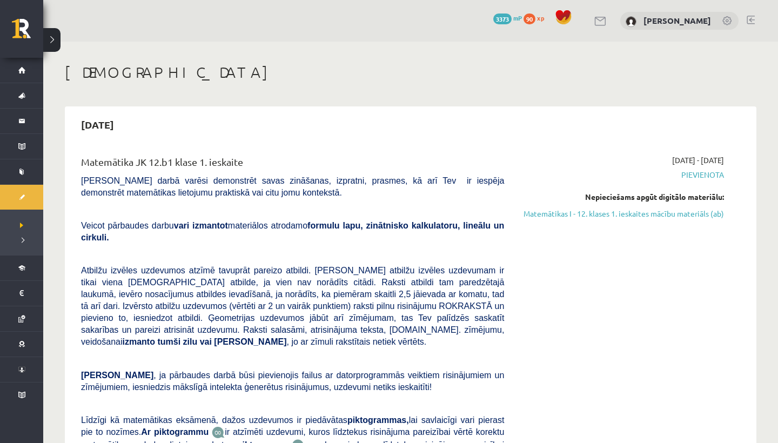
scroll to position [103, 0]
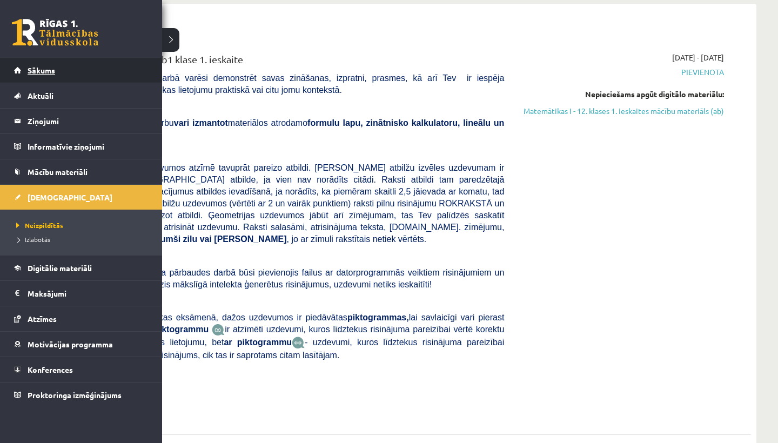
click at [18, 73] on link "Sākums" at bounding box center [81, 70] width 135 height 25
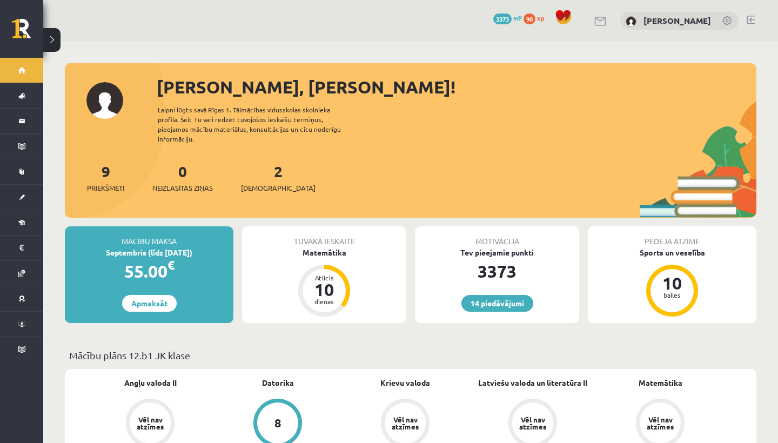
click at [751, 18] on link at bounding box center [751, 20] width 8 height 9
